Goal: Browse casually: Explore the website without a specific task or goal

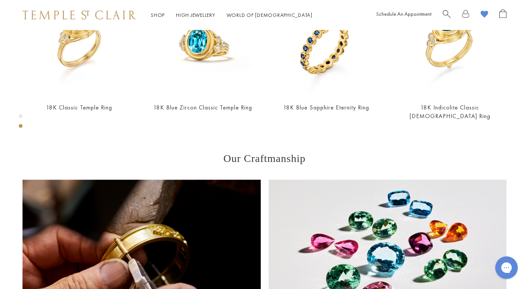
scroll to position [355, 0]
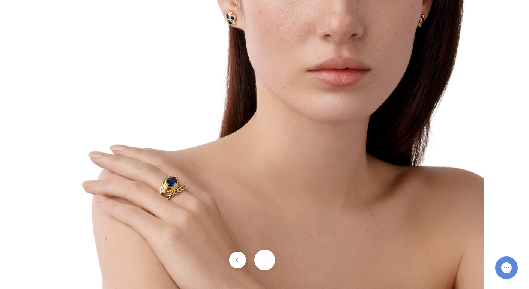
click at [175, 191] on img at bounding box center [264, 69] width 439 height 439
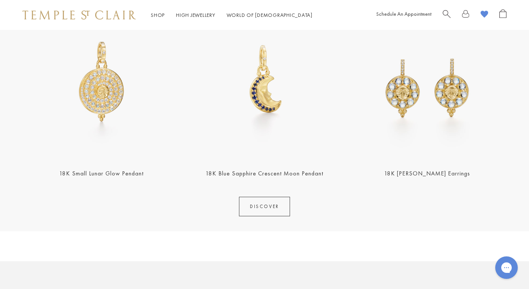
scroll to position [333, 0]
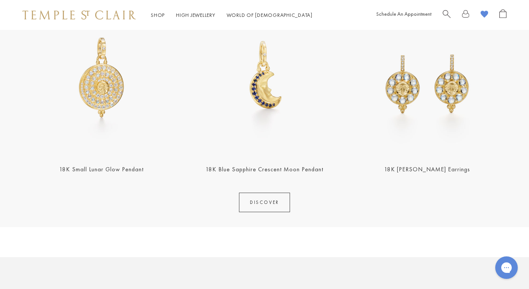
click at [264, 201] on link "DISCOVER" at bounding box center [264, 203] width 51 height 20
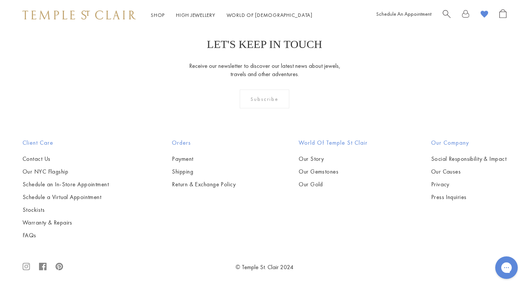
scroll to position [3039, 0]
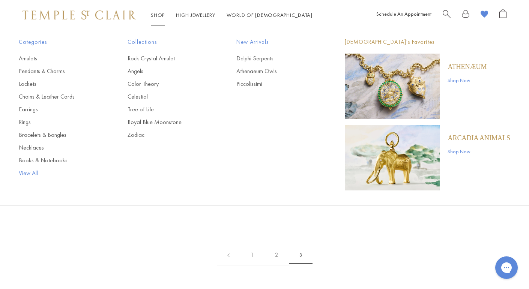
click at [30, 173] on link "View All" at bounding box center [58, 173] width 79 height 8
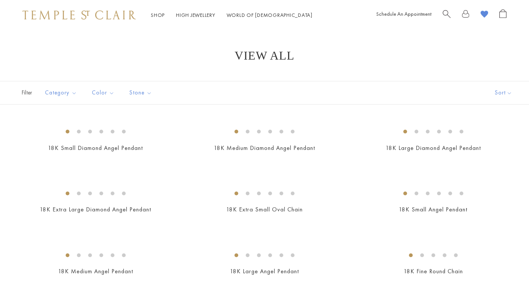
click at [500, 93] on button "Sort" at bounding box center [503, 92] width 51 height 23
click at [486, 126] on button "Best selling" at bounding box center [493, 127] width 72 height 18
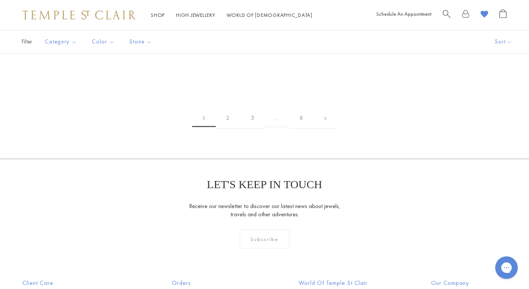
scroll to position [1647, 0]
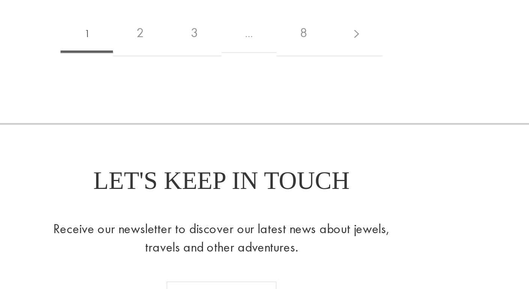
click at [0, 0] on img at bounding box center [0, 0] width 0 height 0
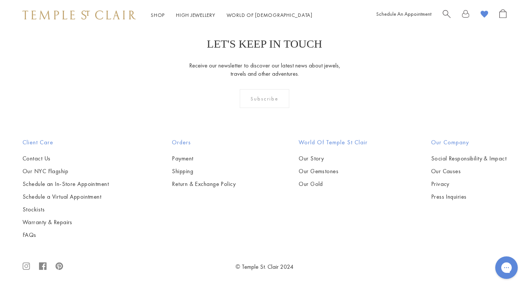
scroll to position [4942, 0]
